Goal: Navigation & Orientation: Find specific page/section

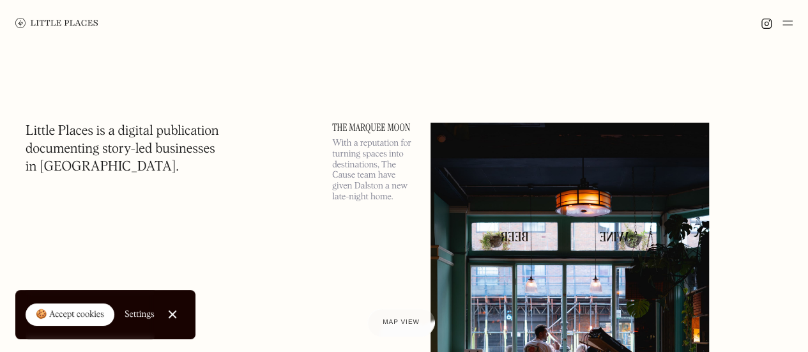
click at [174, 313] on div at bounding box center [172, 314] width 8 height 8
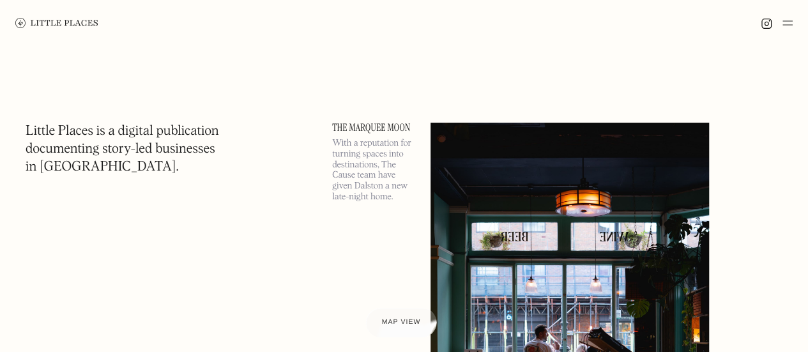
click at [375, 316] on div at bounding box center [400, 322] width 71 height 29
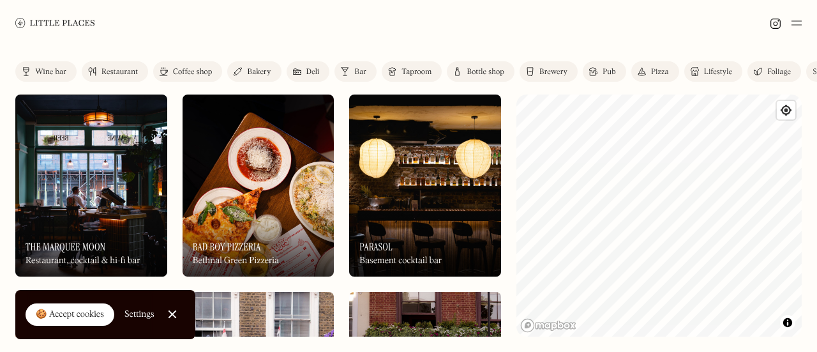
click at [609, 68] on div "Label Wine bar Restaurant Coffee shop Bakery Deli Bar Taproom Bottle shop Brewe…" at bounding box center [408, 199] width 817 height 306
click at [522, 79] on div "Label Wine bar Restaurant Coffee shop Bakery Deli Bar Taproom Bottle shop Brewe…" at bounding box center [408, 199] width 817 height 306
click at [804, 219] on div "Label Wine bar Restaurant Coffee shop Bakery Deli Bar Taproom Bottle shop Brewe…" at bounding box center [408, 199] width 817 height 306
click at [817, 250] on div "Label Wine bar Restaurant Coffee shop Bakery Deli Bar Taproom Bottle shop Brewe…" at bounding box center [408, 199] width 817 height 306
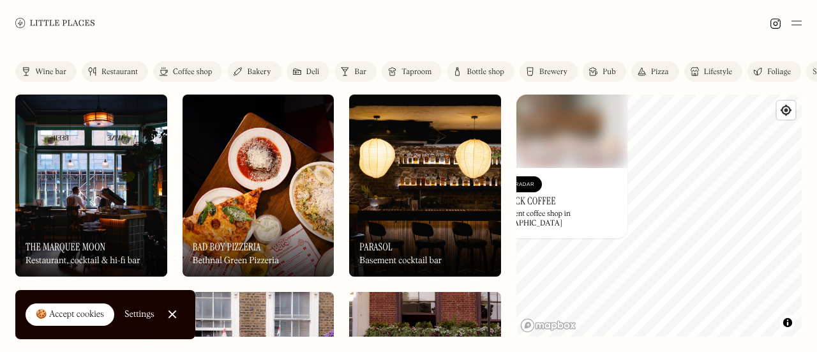
click at [558, 126] on div "© Mapbox © OpenStreetMap Improve this map On Our Radar Prufrock Coffee Independ…" at bounding box center [658, 215] width 285 height 242
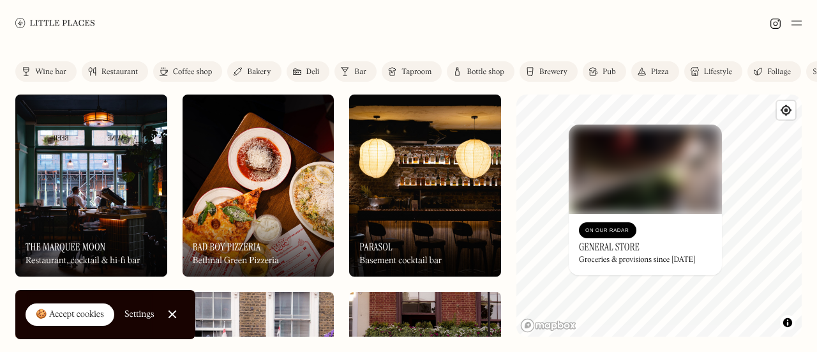
click at [709, 89] on div "Label Wine bar Restaurant Coffee shop Bakery Deli Bar Taproom Bottle shop Brewe…" at bounding box center [408, 199] width 817 height 306
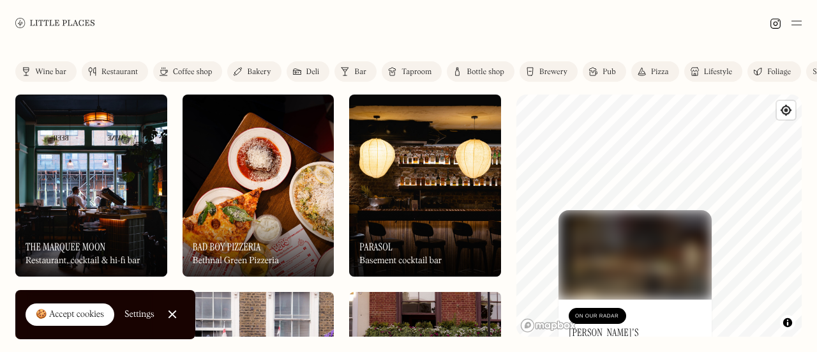
drag, startPoint x: 680, startPoint y: 130, endPoint x: 698, endPoint y: 219, distance: 90.5
click at [698, 219] on div "© Mapbox © OpenStreetMap Improve this map On Our Radar Lulu's Deli by day, wine…" at bounding box center [658, 215] width 285 height 242
